Goal: Participate in discussion: Engage in conversation with other users on a specific topic

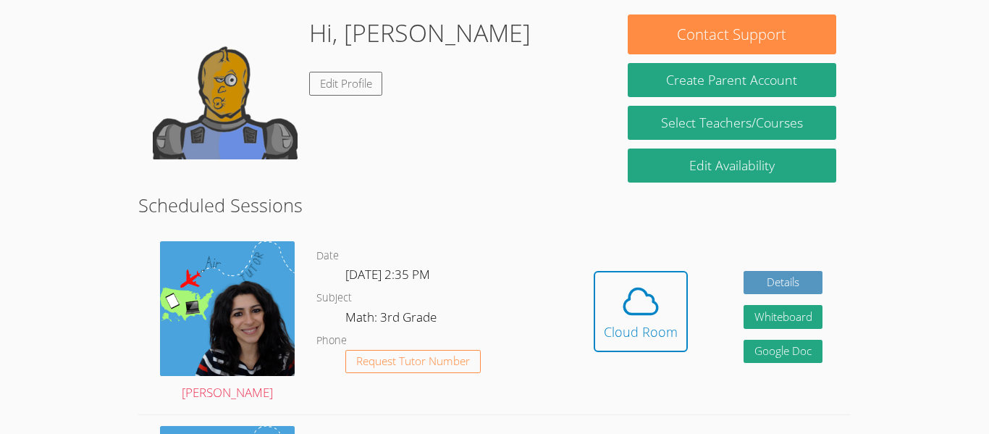
scroll to position [127, 0]
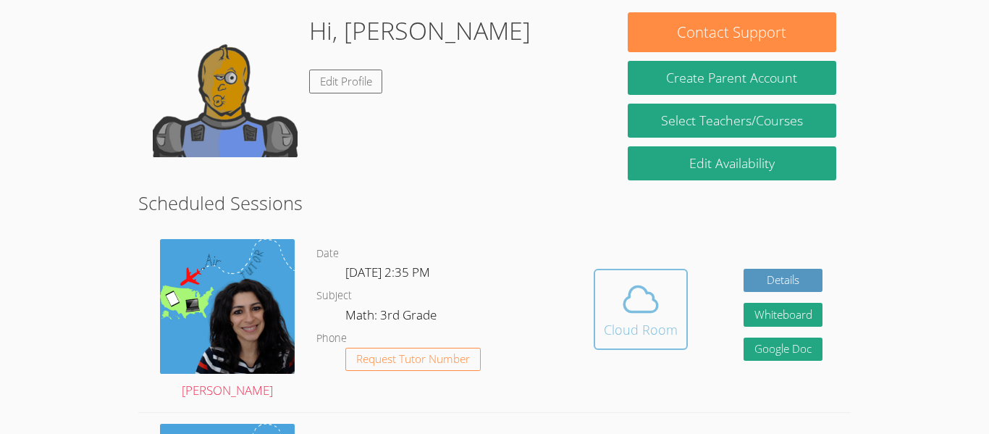
click at [596, 302] on button "Cloud Room" at bounding box center [641, 309] width 94 height 81
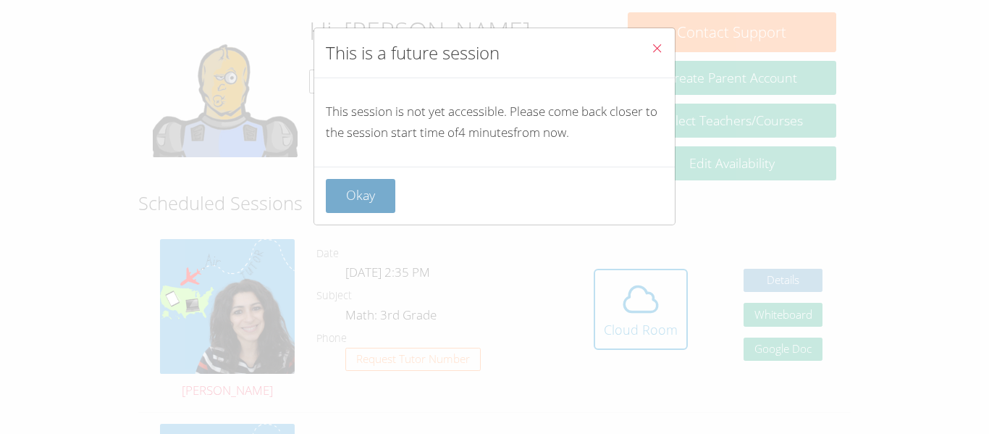
click at [369, 191] on button "Okay" at bounding box center [360, 196] width 69 height 34
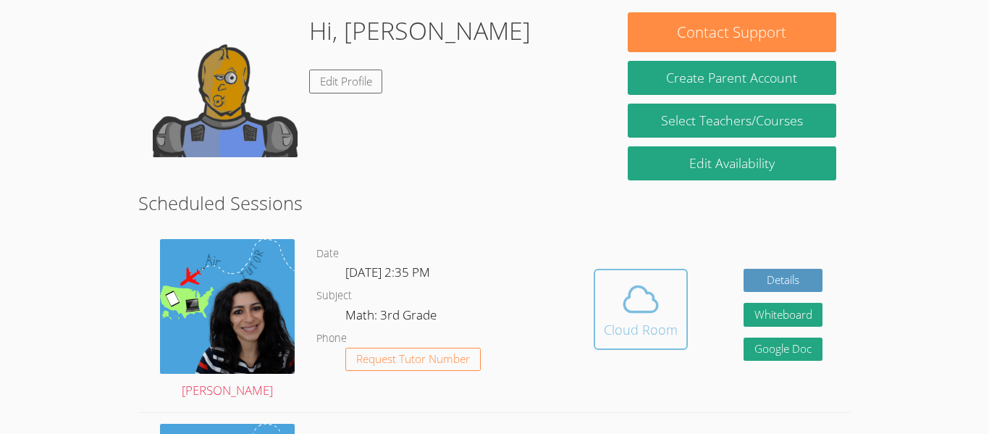
click at [674, 345] on button "Cloud Room" at bounding box center [641, 309] width 94 height 81
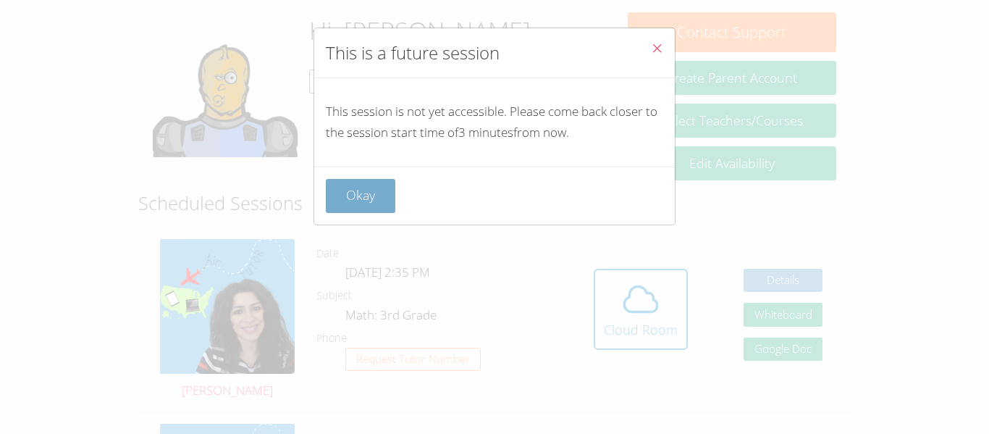
click at [368, 204] on button "Okay" at bounding box center [360, 196] width 69 height 34
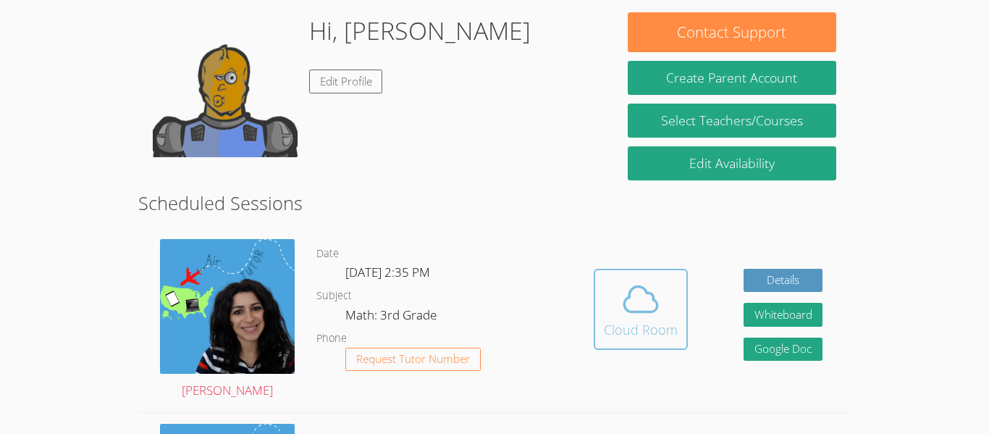
click at [678, 347] on button "Cloud Room" at bounding box center [641, 309] width 94 height 81
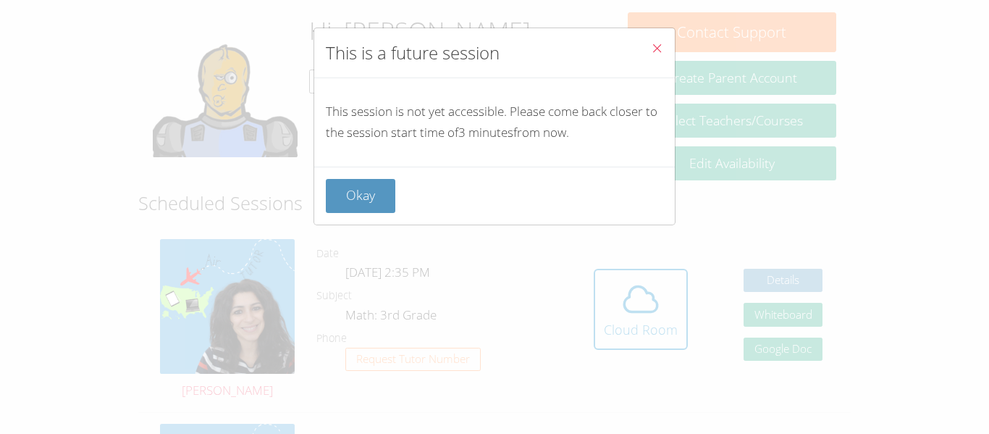
click at [366, 165] on div "This session is not yet accessible. Please come back closer to the session star…" at bounding box center [494, 122] width 360 height 88
click at [373, 196] on button "Okay" at bounding box center [360, 196] width 69 height 34
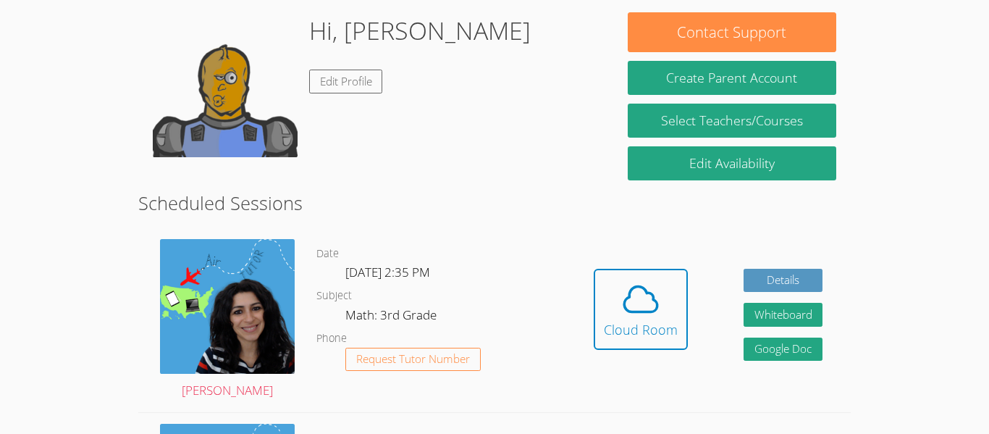
click at [614, 353] on link "Cloud Room" at bounding box center [641, 315] width 94 height 92
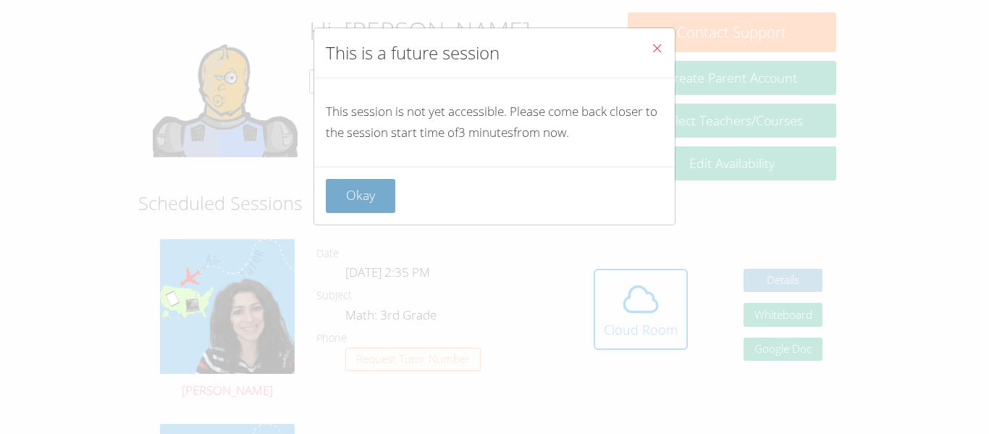
click at [342, 187] on button "Okay" at bounding box center [360, 196] width 69 height 34
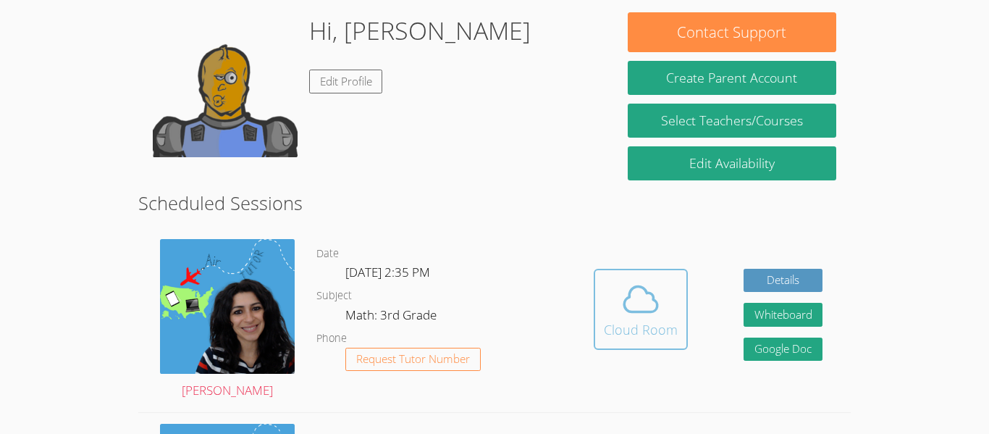
drag, startPoint x: 612, startPoint y: 306, endPoint x: 609, endPoint y: 314, distance: 8.5
click at [609, 314] on span at bounding box center [641, 299] width 74 height 41
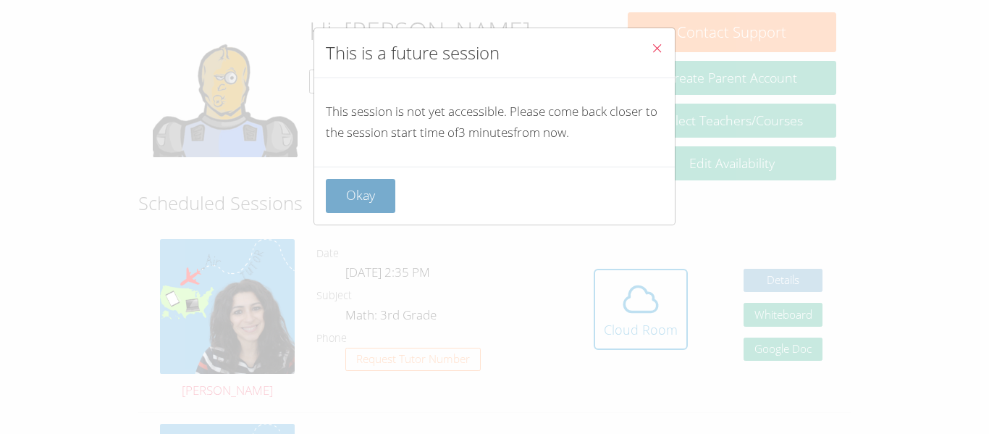
click at [340, 191] on button "Okay" at bounding box center [360, 196] width 69 height 34
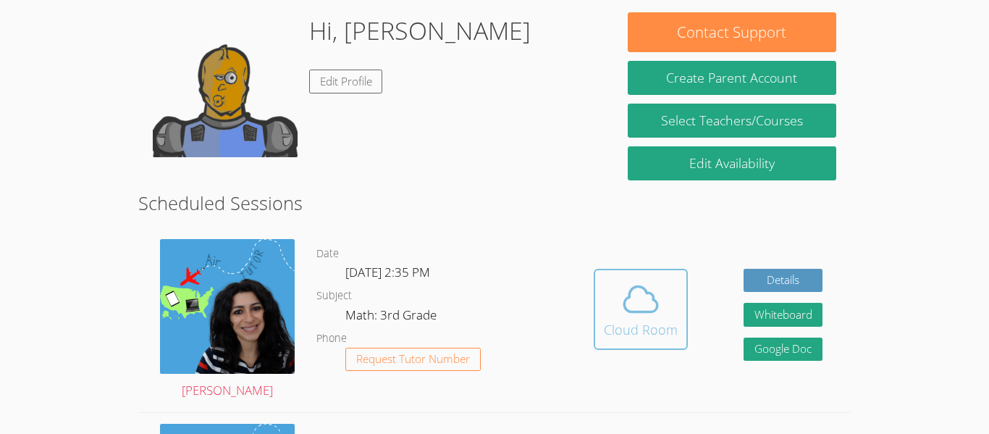
click at [639, 296] on icon at bounding box center [640, 299] width 41 height 41
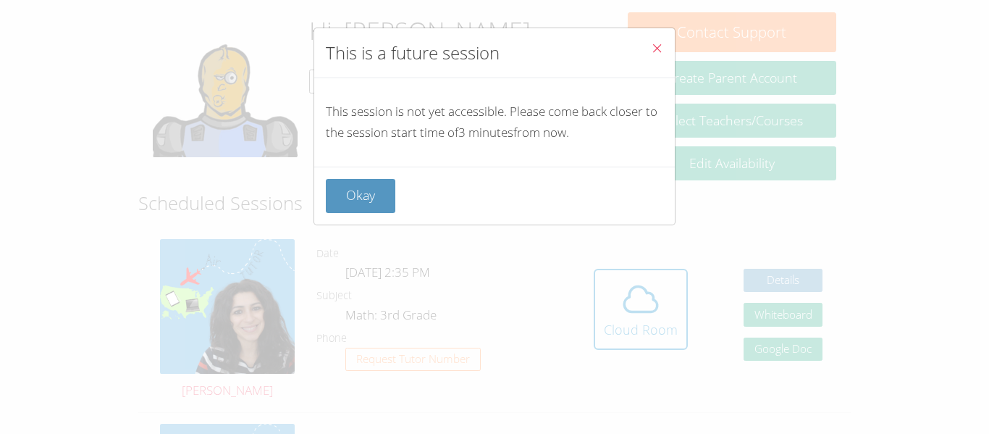
click at [349, 213] on div "Okay" at bounding box center [494, 195] width 360 height 58
click at [348, 205] on button "Okay" at bounding box center [360, 196] width 69 height 34
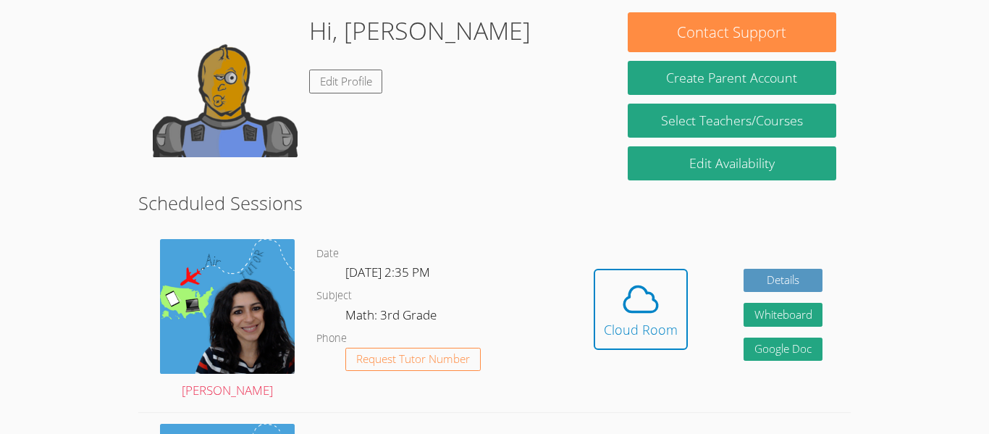
click at [637, 267] on div "Hidden Cloud Room Details Whiteboard Hidden Google Doc" at bounding box center [707, 320] width 284 height 184
click at [639, 288] on icon at bounding box center [640, 299] width 41 height 41
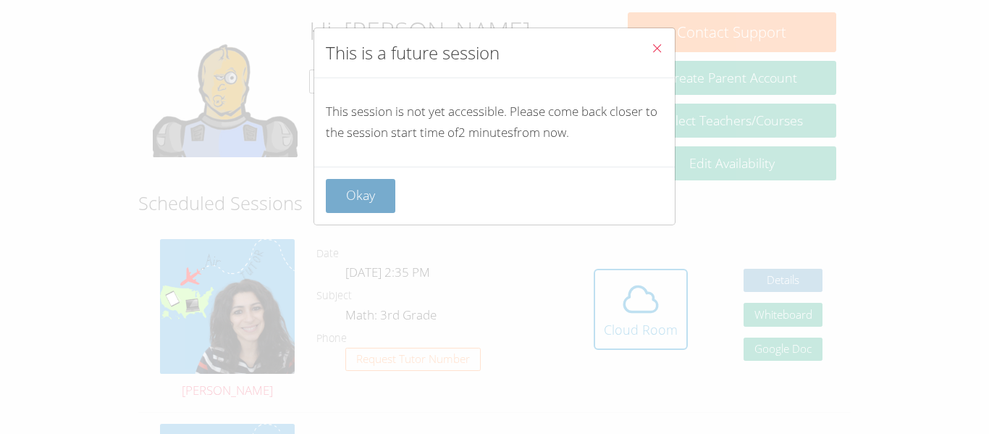
click at [353, 179] on button "Okay" at bounding box center [360, 196] width 69 height 34
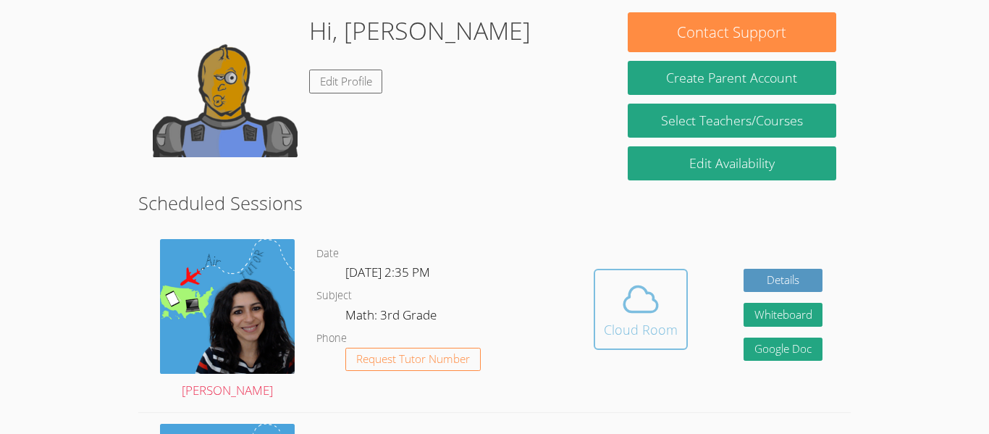
click at [630, 309] on icon at bounding box center [640, 299] width 41 height 41
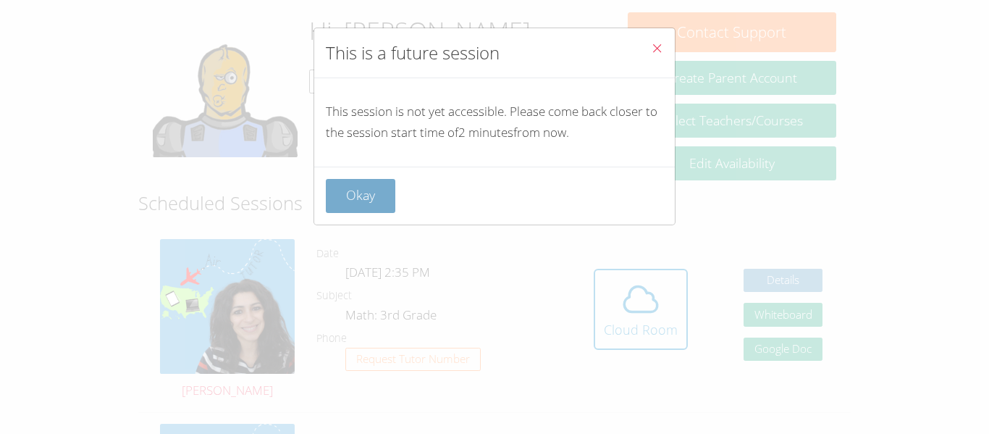
click at [384, 188] on button "Okay" at bounding box center [360, 196] width 69 height 34
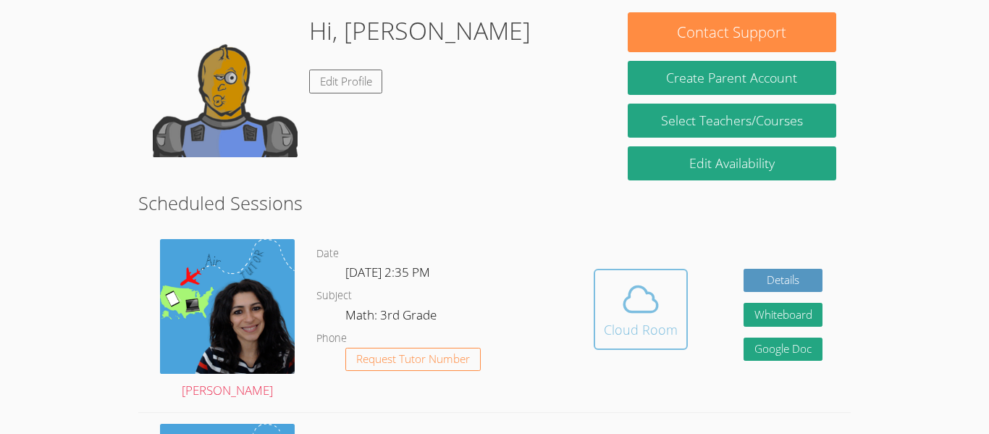
click at [654, 343] on button "Cloud Room" at bounding box center [641, 309] width 94 height 81
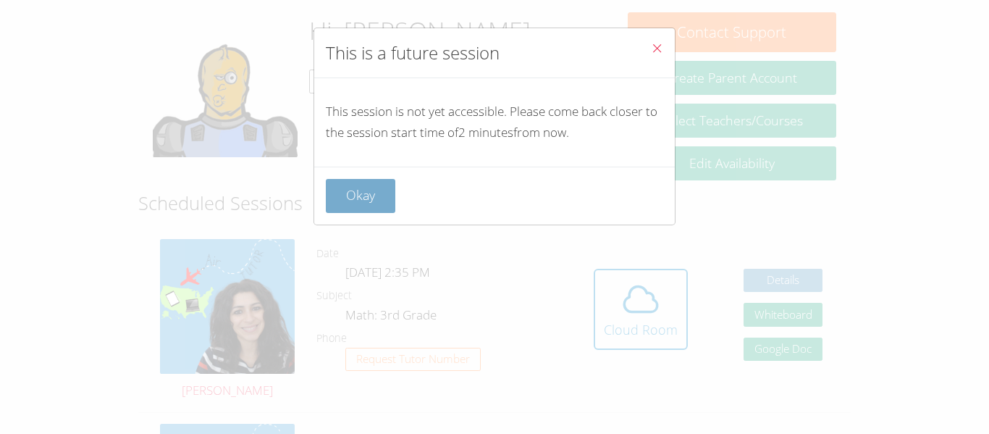
click at [353, 203] on button "Okay" at bounding box center [360, 196] width 69 height 34
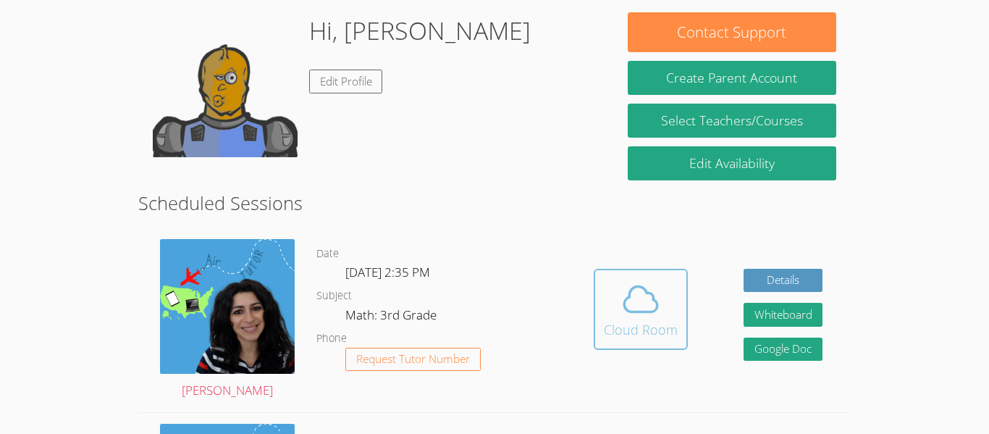
click at [613, 305] on span at bounding box center [641, 299] width 74 height 41
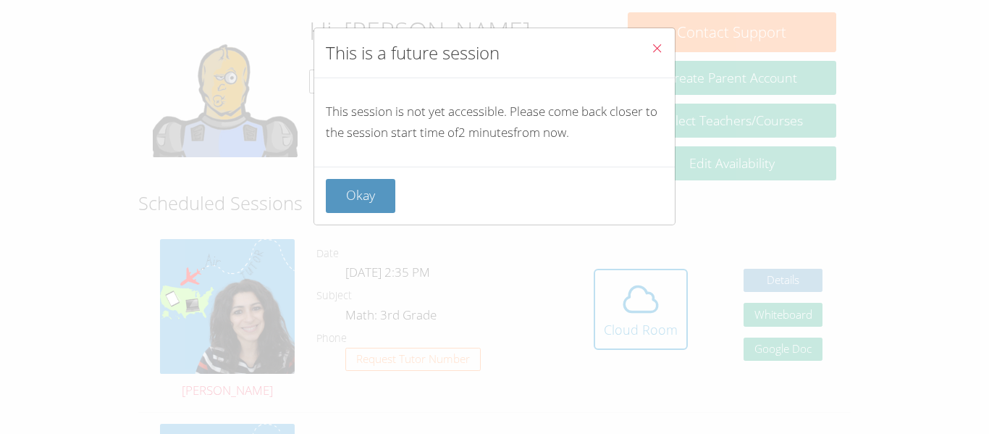
click at [399, 214] on div "Okay" at bounding box center [494, 195] width 360 height 58
click at [381, 201] on button "Okay" at bounding box center [360, 196] width 69 height 34
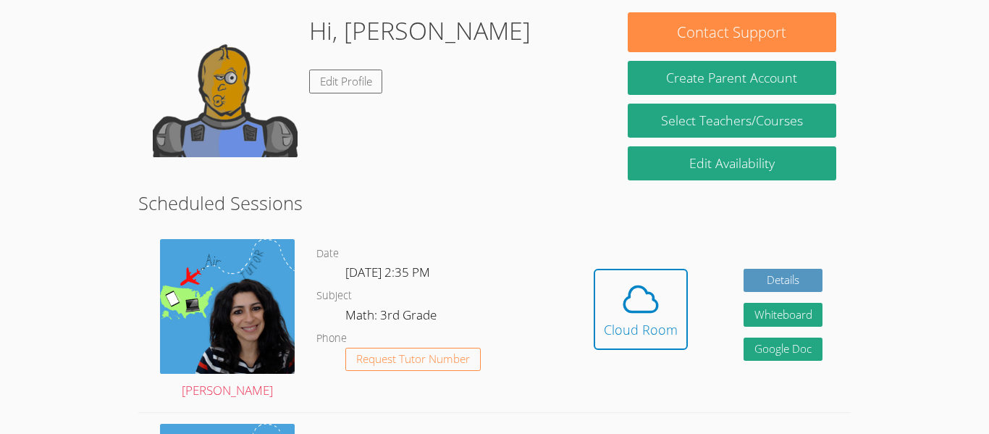
click at [692, 347] on div "Hidden Cloud Room Details Whiteboard Hidden Google Doc" at bounding box center [707, 320] width 284 height 184
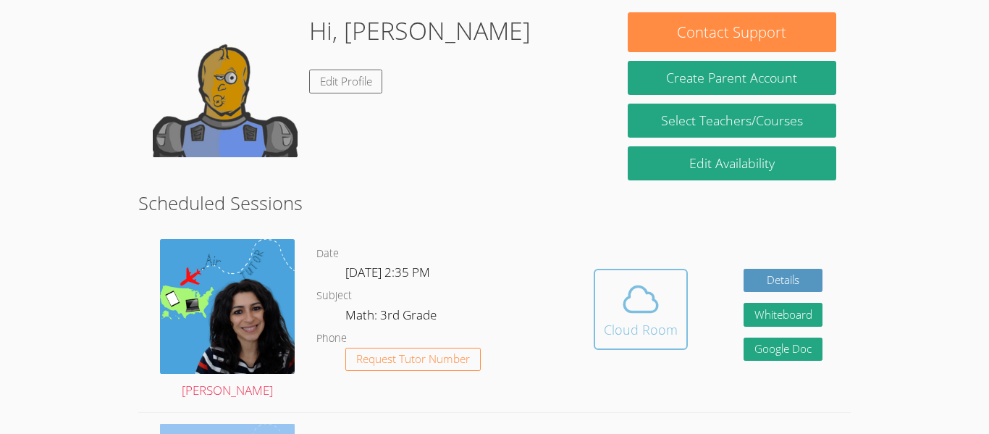
click at [677, 337] on button "Cloud Room" at bounding box center [641, 309] width 94 height 81
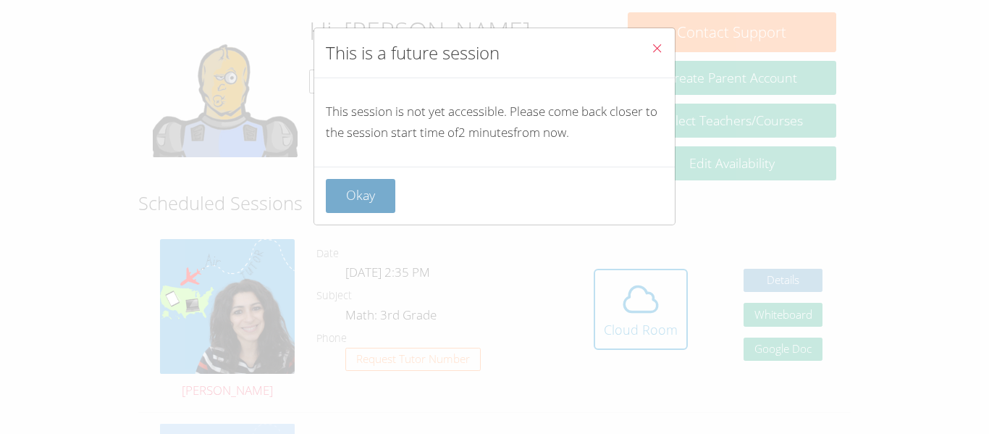
click at [382, 192] on button "Okay" at bounding box center [360, 196] width 69 height 34
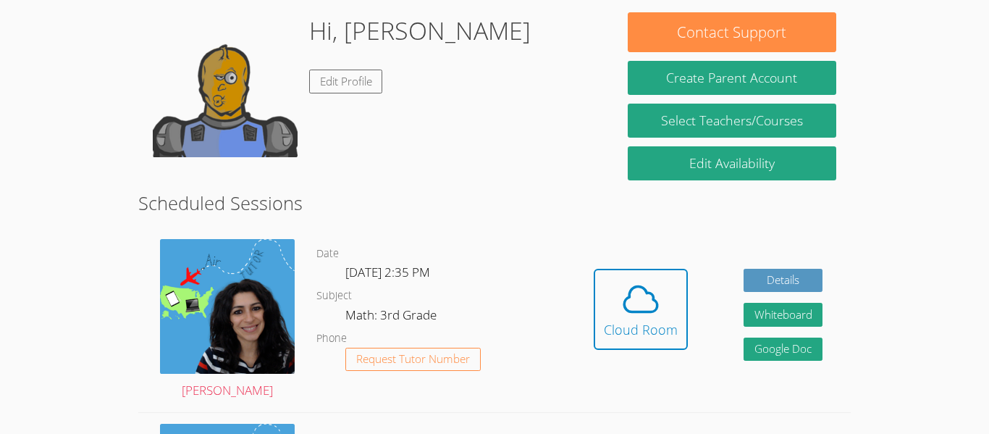
click at [688, 305] on div "Hidden Cloud Room Details Whiteboard Hidden Google Doc" at bounding box center [707, 320] width 284 height 184
click at [686, 305] on div "Hidden Cloud Room Details Whiteboard Hidden Google Doc" at bounding box center [707, 320] width 284 height 184
click at [657, 305] on icon at bounding box center [640, 298] width 33 height 25
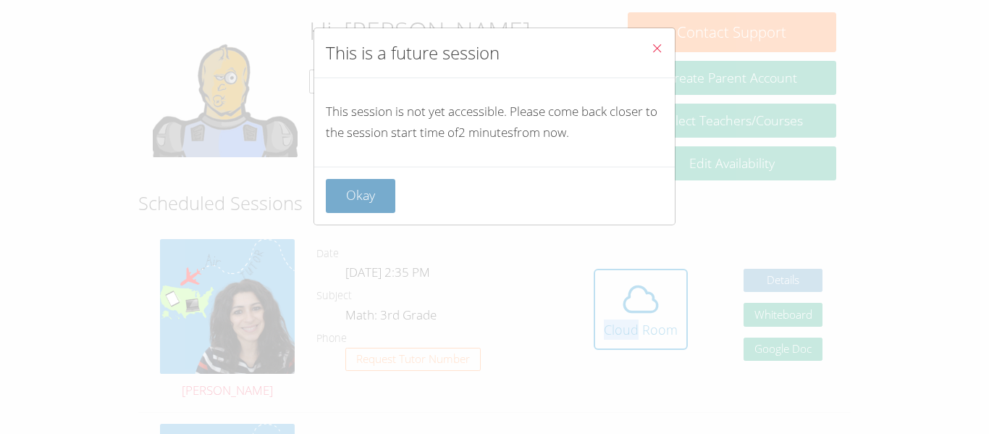
click at [330, 194] on button "Okay" at bounding box center [360, 196] width 69 height 34
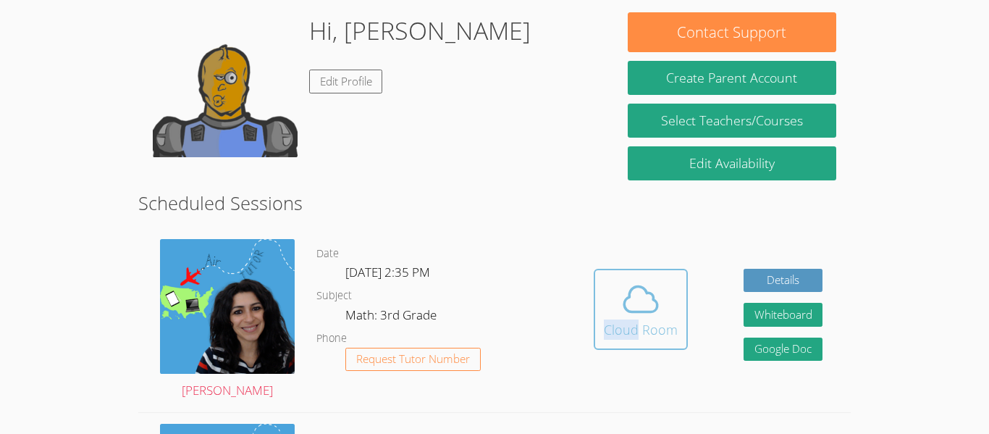
click at [683, 293] on button "Cloud Room" at bounding box center [641, 309] width 94 height 81
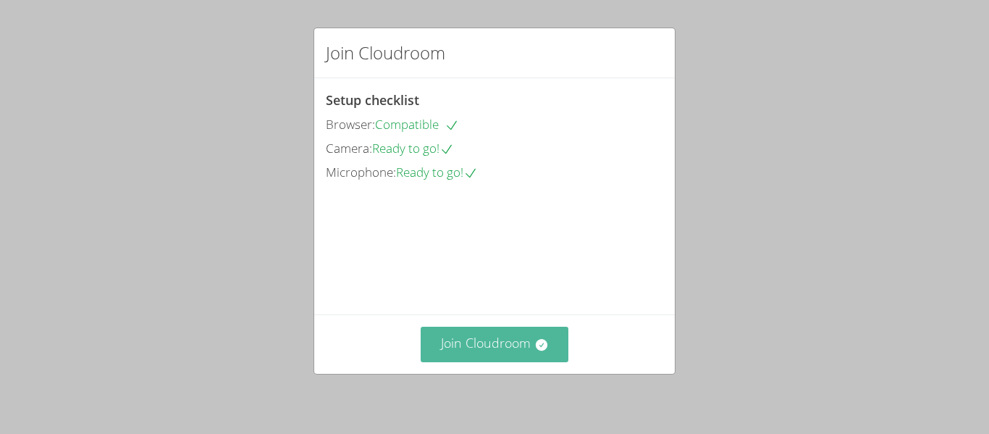
click at [457, 354] on button "Join Cloudroom" at bounding box center [495, 343] width 148 height 35
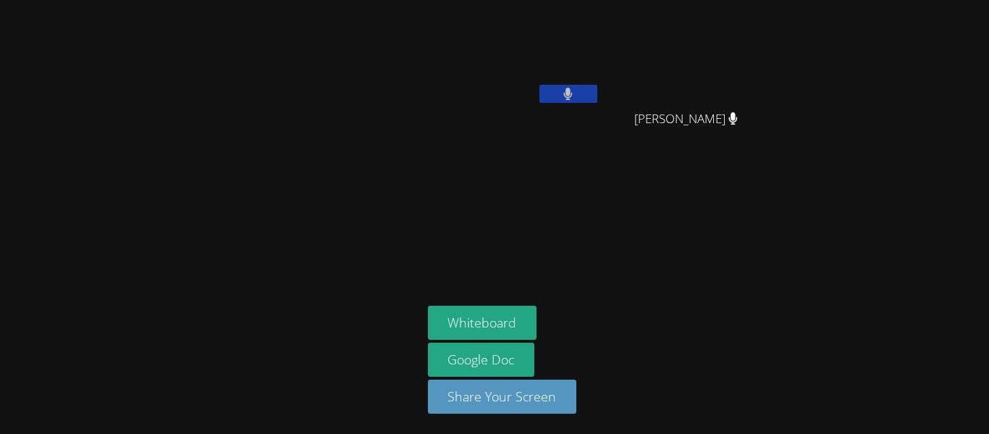
click at [581, 91] on button at bounding box center [568, 94] width 58 height 18
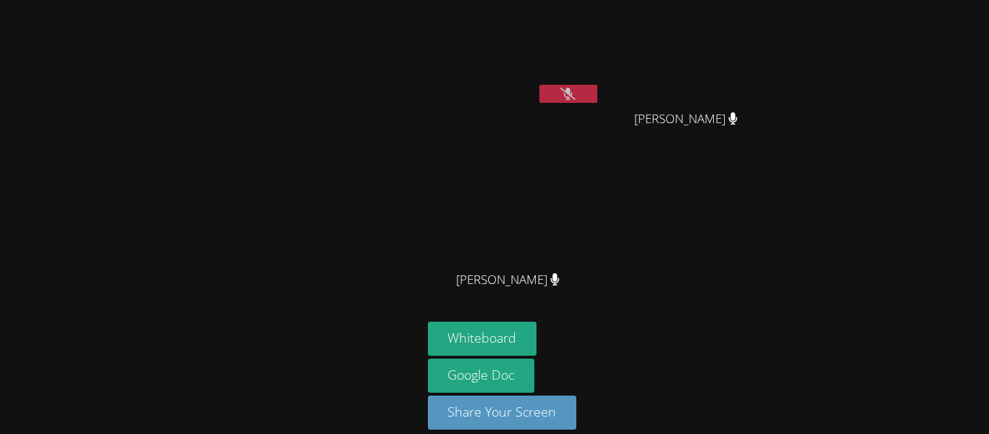
click at [568, 95] on icon at bounding box center [567, 94] width 15 height 12
drag, startPoint x: 544, startPoint y: 282, endPoint x: 573, endPoint y: 284, distance: 29.7
click at [573, 284] on div "Aubree Sharp" at bounding box center [514, 292] width 172 height 58
drag, startPoint x: 649, startPoint y: 276, endPoint x: 680, endPoint y: 282, distance: 31.7
click at [680, 282] on span "Eugene Bell" at bounding box center [686, 279] width 104 height 21
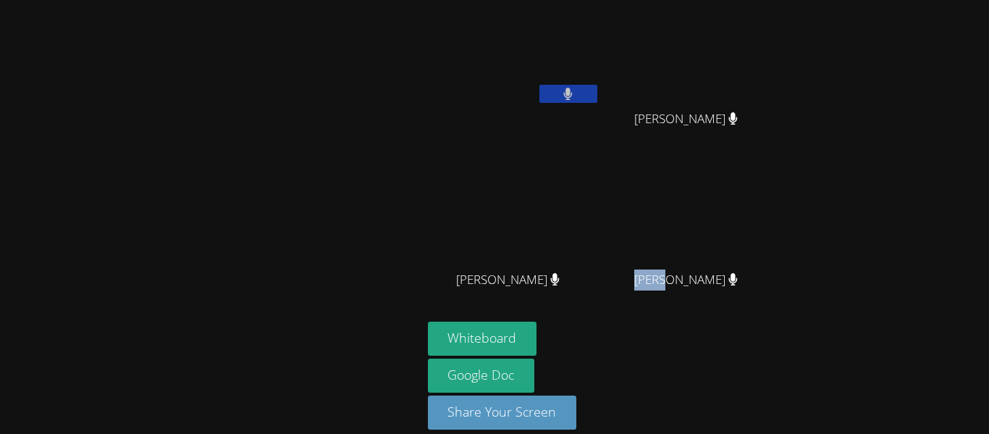
click at [697, 132] on div "JAMES PENNINGTON" at bounding box center [692, 132] width 172 height 58
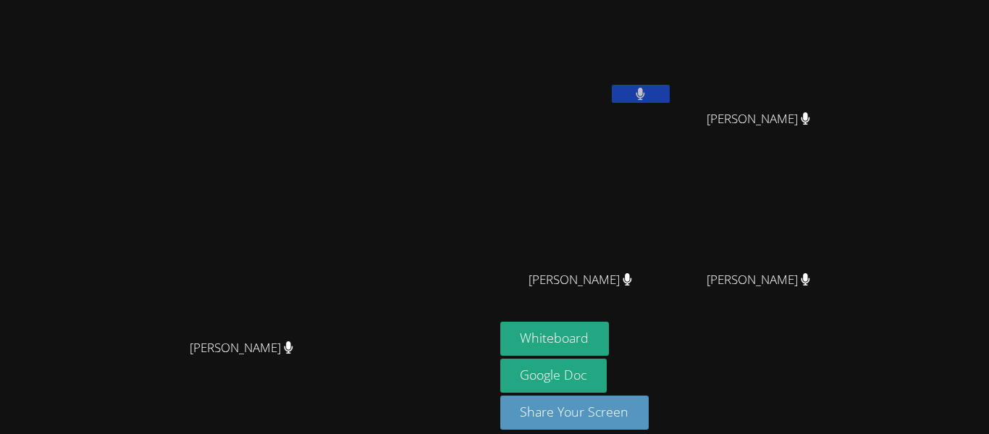
click at [645, 88] on icon at bounding box center [640, 94] width 9 height 12
click at [648, 91] on icon at bounding box center [640, 94] width 15 height 12
click at [670, 95] on button at bounding box center [641, 94] width 58 height 18
click at [672, 81] on video at bounding box center [586, 54] width 172 height 97
click at [670, 98] on button at bounding box center [641, 94] width 58 height 18
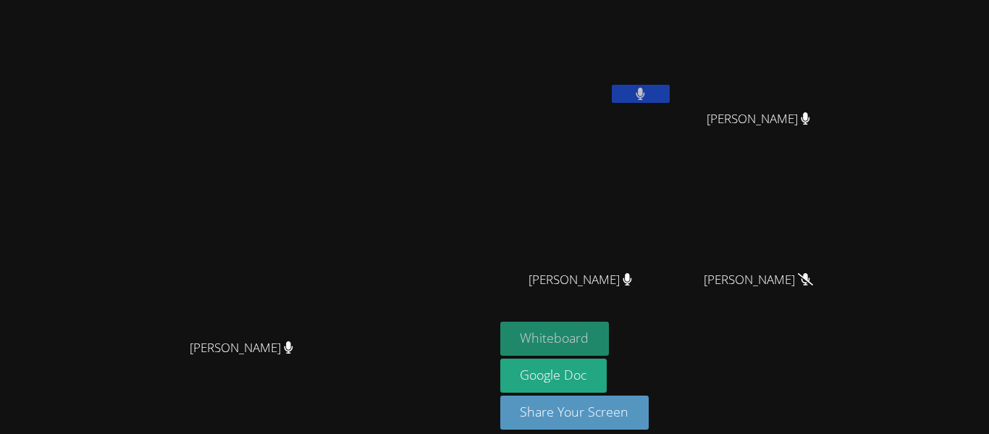
click at [609, 340] on button "Whiteboard" at bounding box center [554, 338] width 109 height 34
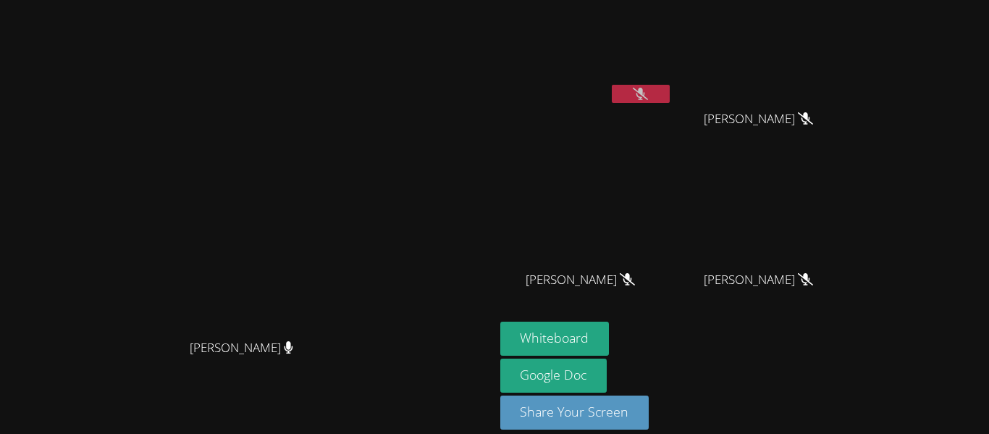
click at [670, 101] on button at bounding box center [641, 94] width 58 height 18
click at [670, 99] on button at bounding box center [641, 94] width 58 height 18
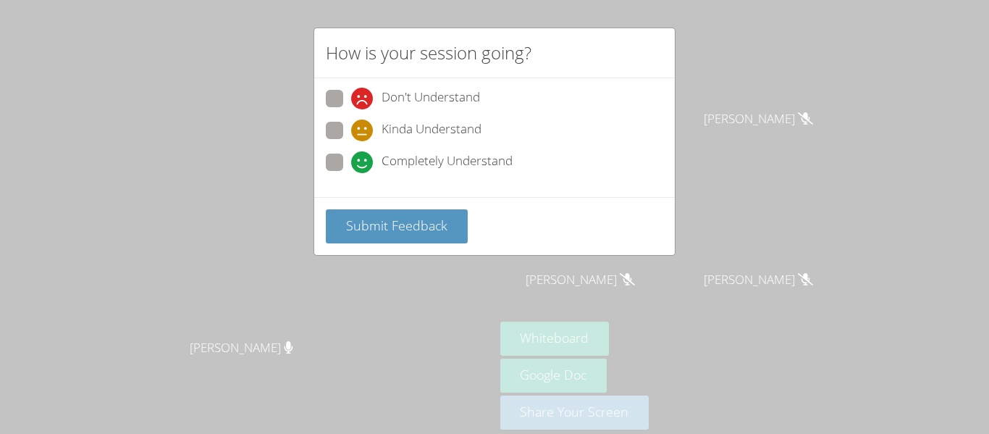
click at [364, 161] on icon at bounding box center [362, 162] width 22 height 22
click at [363, 161] on input "Completely Understand" at bounding box center [357, 159] width 12 height 12
radio input "true"
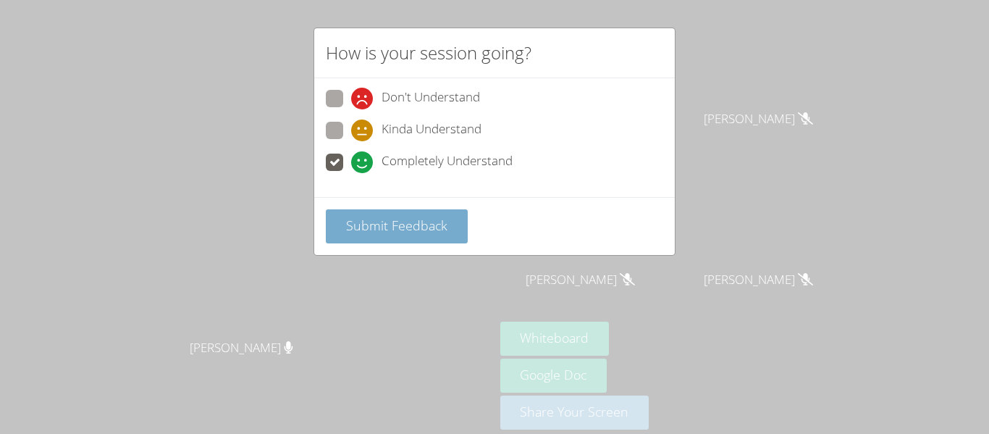
click at [379, 225] on span "Submit Feedback" at bounding box center [396, 224] width 101 height 17
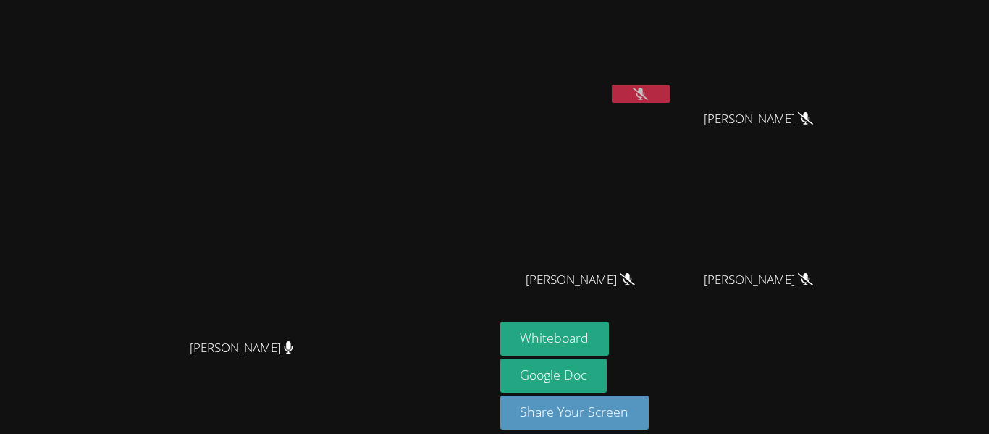
click at [648, 98] on icon at bounding box center [640, 94] width 15 height 12
